Goal: Navigation & Orientation: Find specific page/section

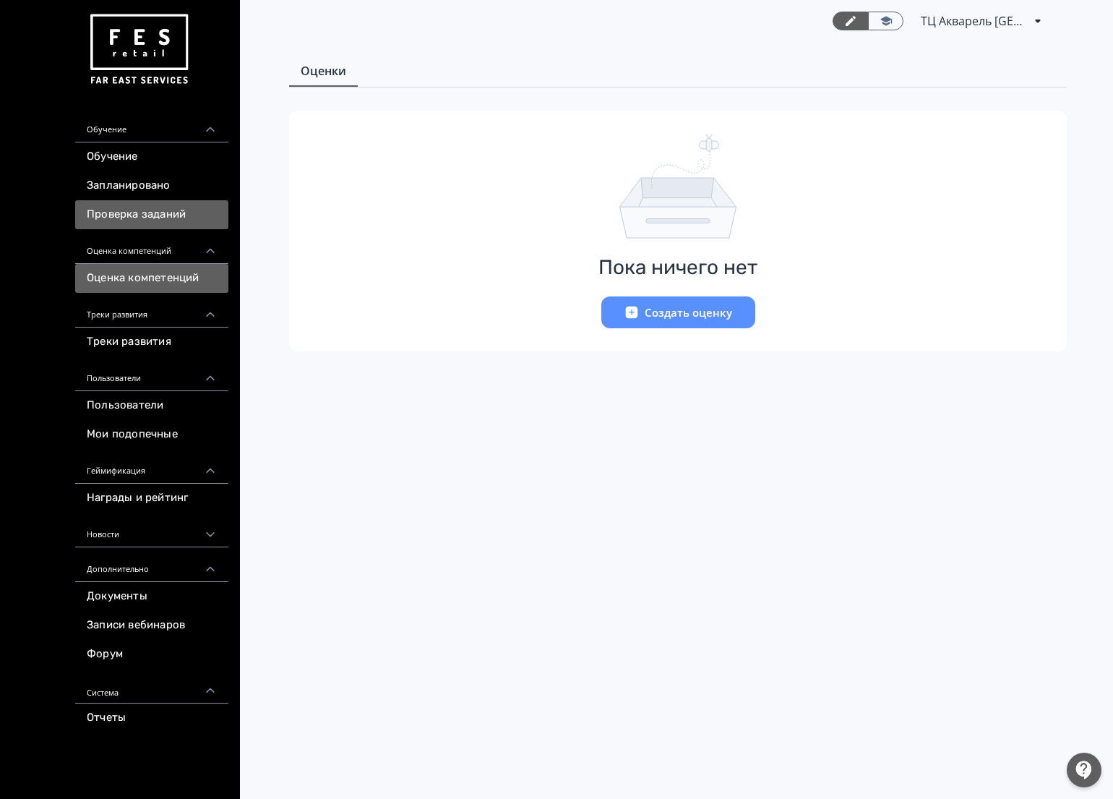
click at [150, 208] on link "Проверка заданий" at bounding box center [151, 214] width 153 height 29
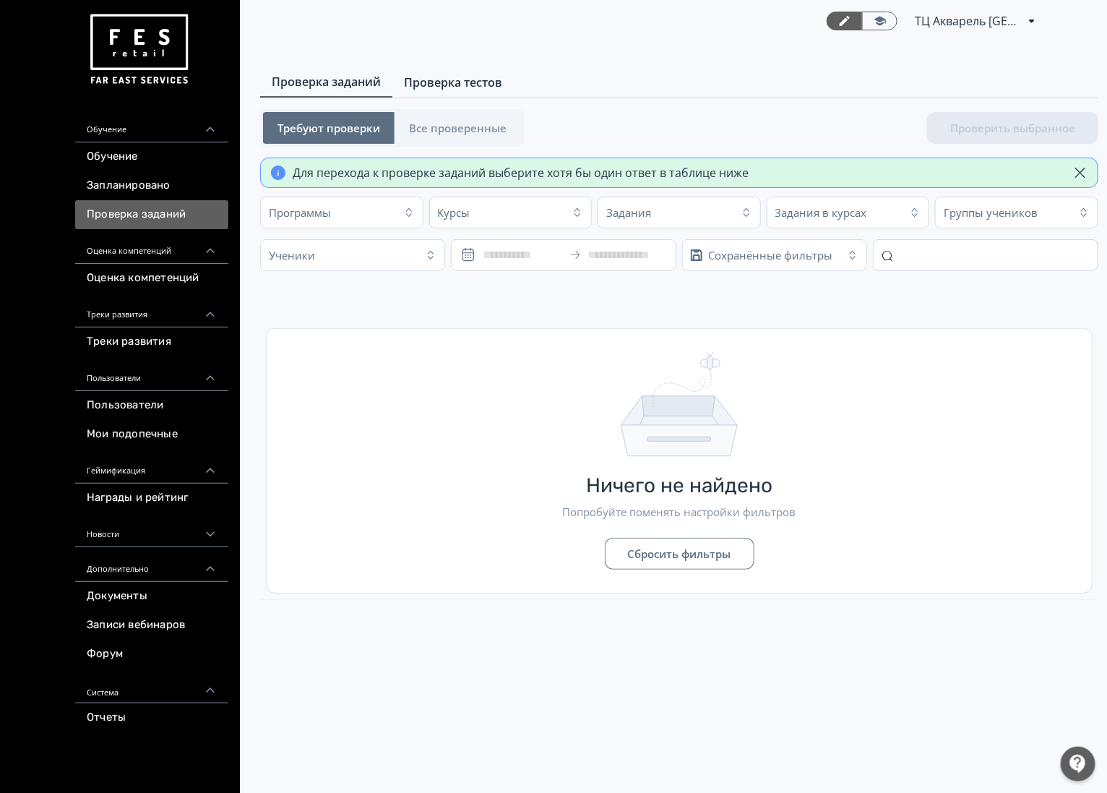
click at [421, 83] on span "Проверка тестов" at bounding box center [453, 82] width 98 height 17
click at [342, 82] on span "Проверка заданий" at bounding box center [326, 82] width 109 height 17
click at [141, 156] on link "Обучение" at bounding box center [151, 156] width 153 height 29
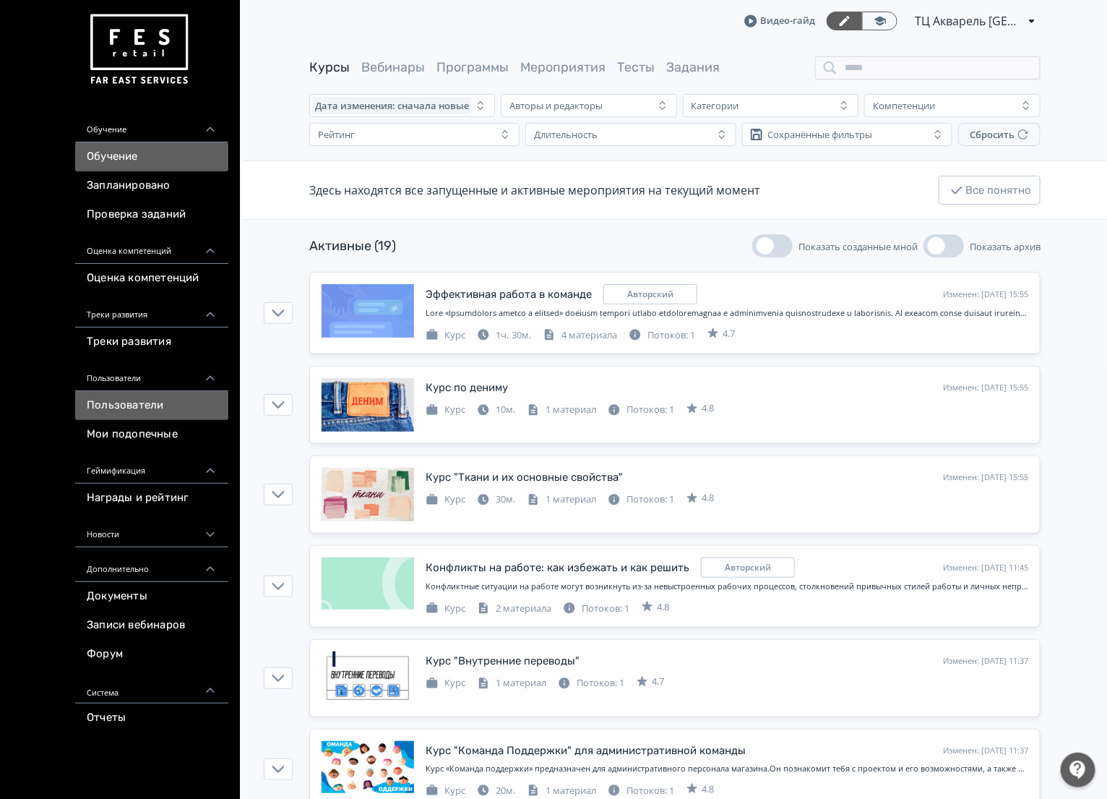
click at [142, 411] on link "Пользователи" at bounding box center [151, 405] width 153 height 29
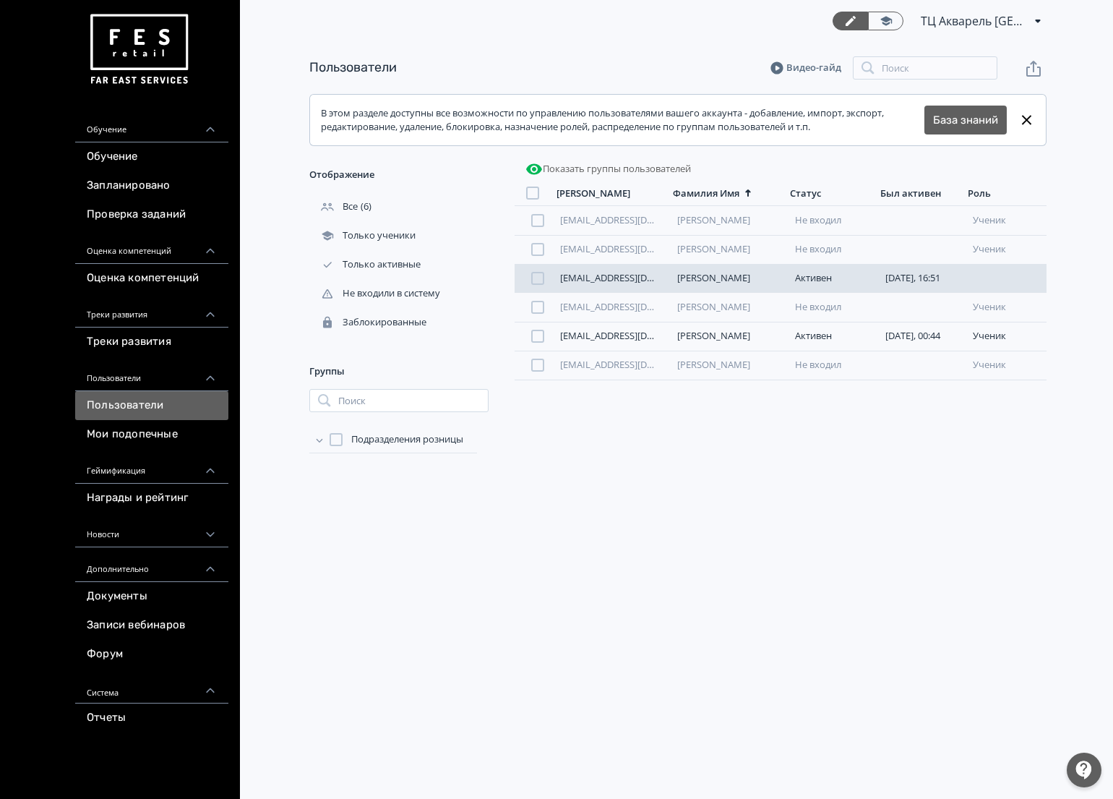
click at [535, 280] on div at bounding box center [537, 278] width 13 height 13
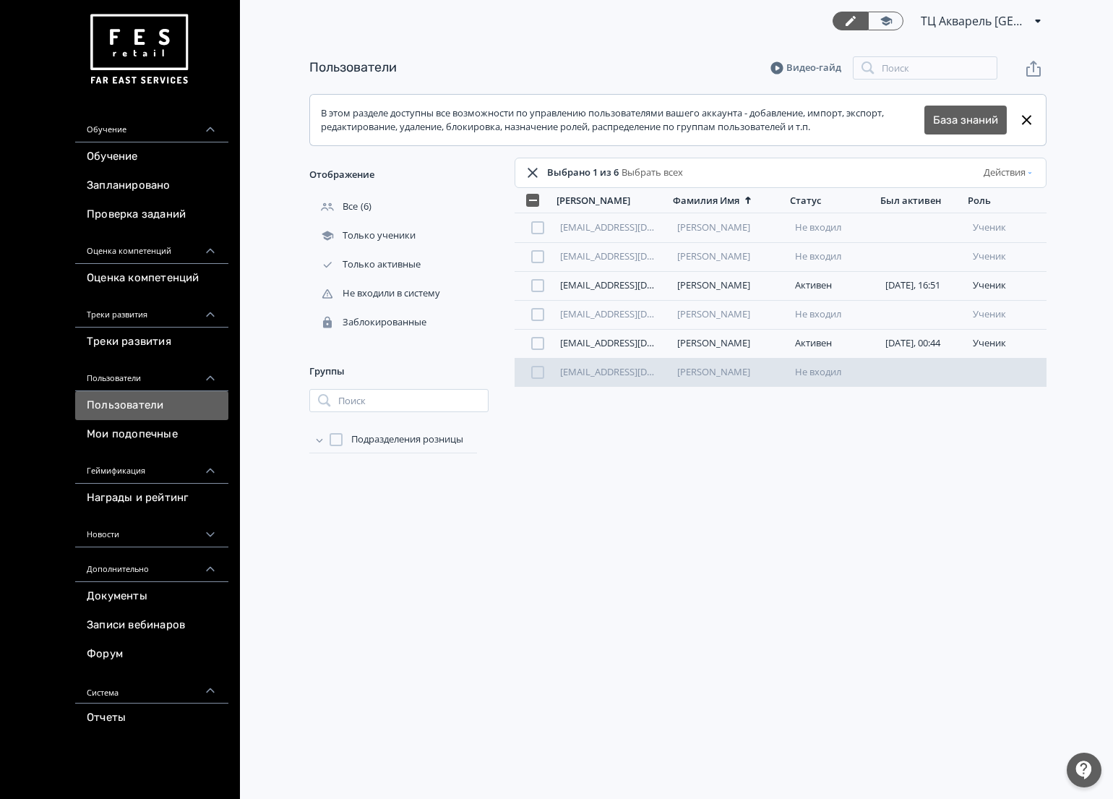
click at [528, 377] on div at bounding box center [535, 372] width 40 height 13
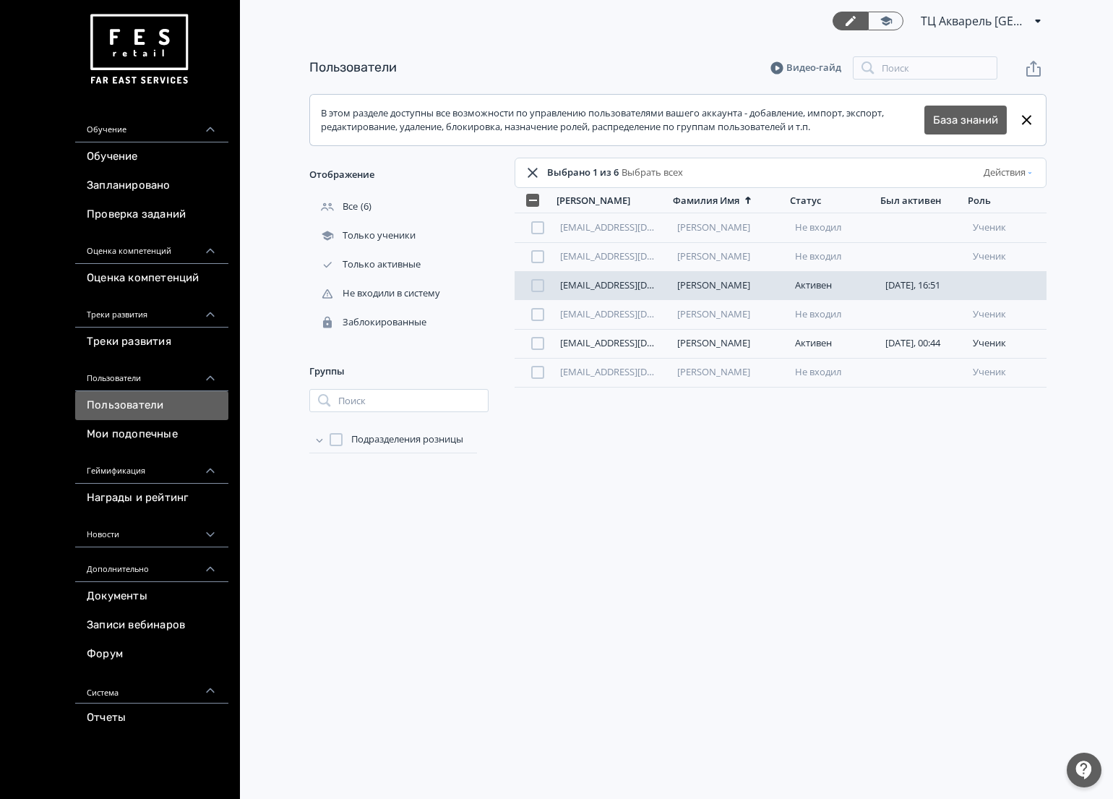
click at [539, 284] on div at bounding box center [537, 285] width 13 height 13
